Goal: Book appointment/travel/reservation

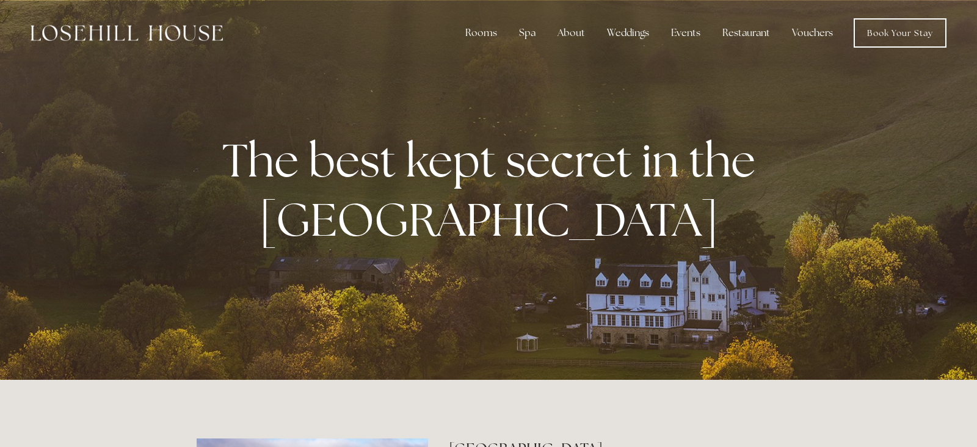
scroll to position [5, 0]
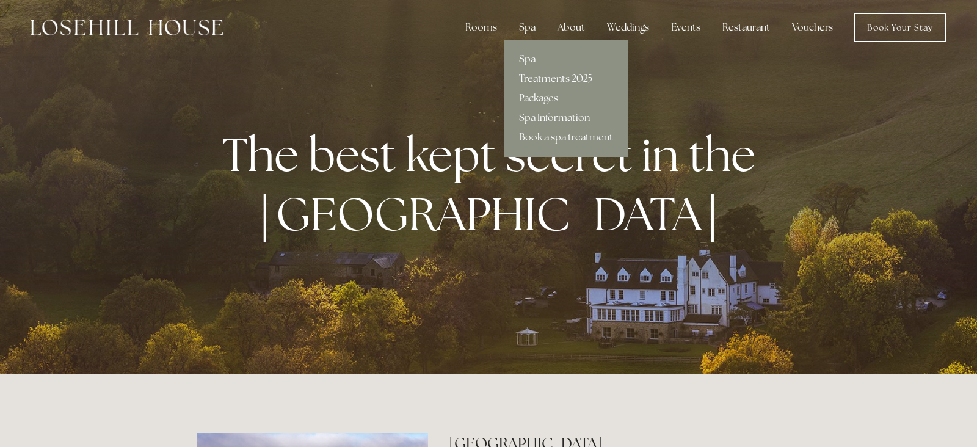
click at [531, 60] on link "Spa" at bounding box center [566, 59] width 123 height 20
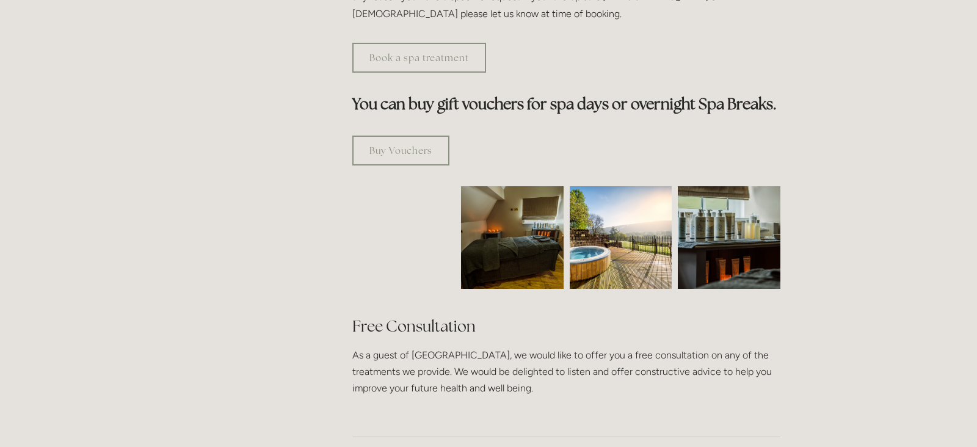
scroll to position [693, 0]
click at [424, 43] on link "Book a spa treatment" at bounding box center [419, 58] width 134 height 30
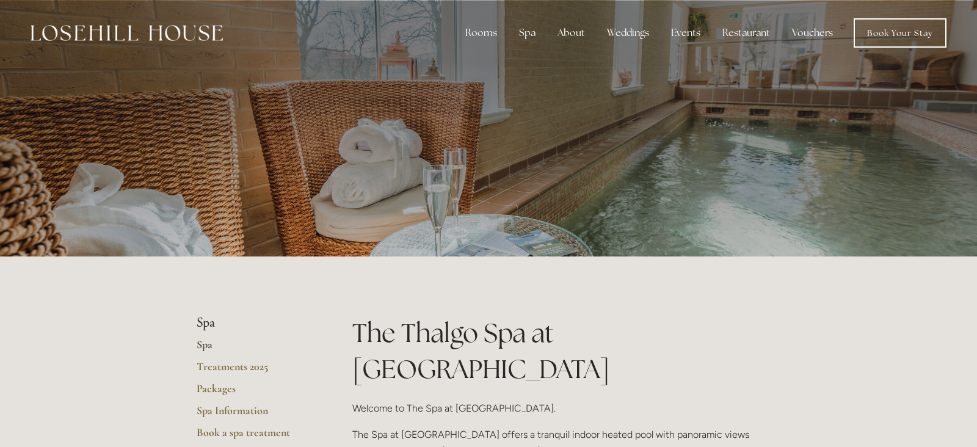
scroll to position [2, 0]
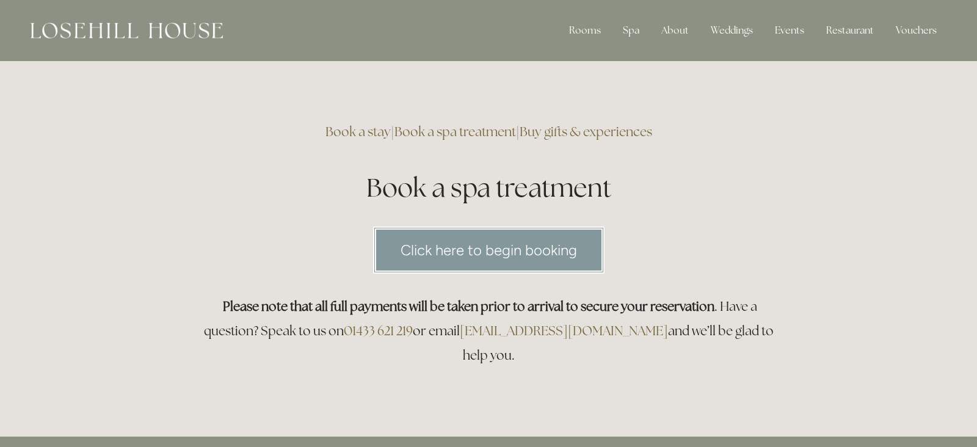
click at [531, 256] on link "Click here to begin booking" at bounding box center [488, 250] width 231 height 47
click at [456, 135] on link "Book a spa treatment" at bounding box center [456, 131] width 122 height 16
click at [517, 256] on link "Click here to begin booking" at bounding box center [488, 250] width 231 height 47
